Goal: Ask a question: Seek information or help from site administrators or community

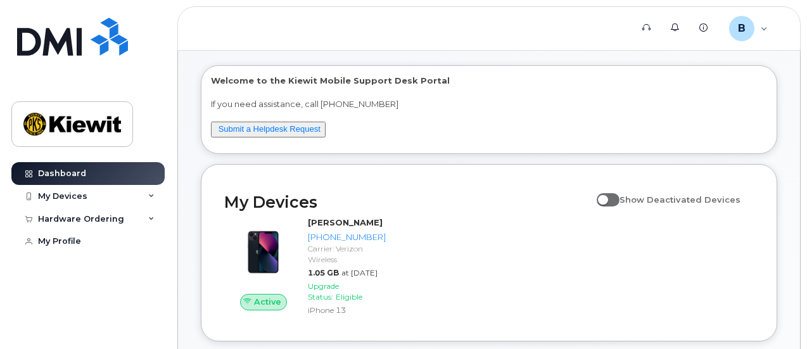
scroll to position [63, 0]
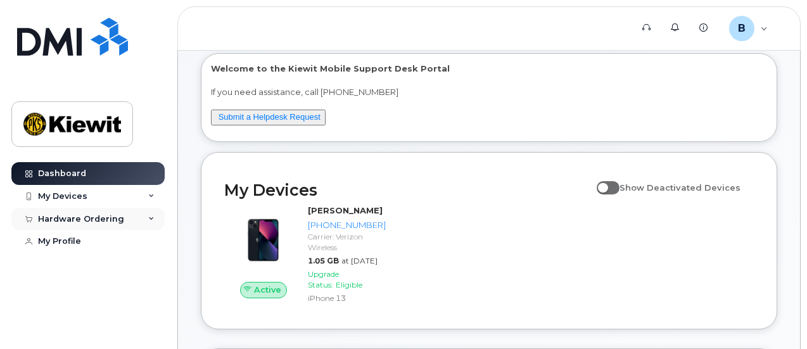
click at [115, 219] on div "Hardware Ordering" at bounding box center [81, 219] width 86 height 10
click at [246, 117] on link "Submit a Helpdesk Request" at bounding box center [269, 116] width 102 height 9
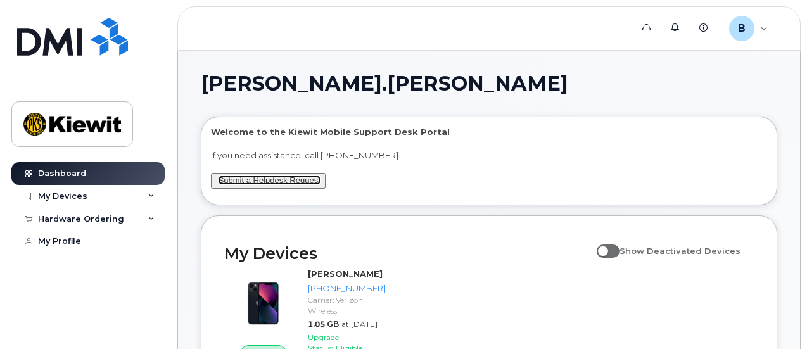
click at [258, 182] on link "Submit a Helpdesk Request" at bounding box center [269, 179] width 102 height 9
click at [263, 184] on link "Submit a Helpdesk Request" at bounding box center [269, 179] width 102 height 9
